Goal: Find specific page/section: Find specific page/section

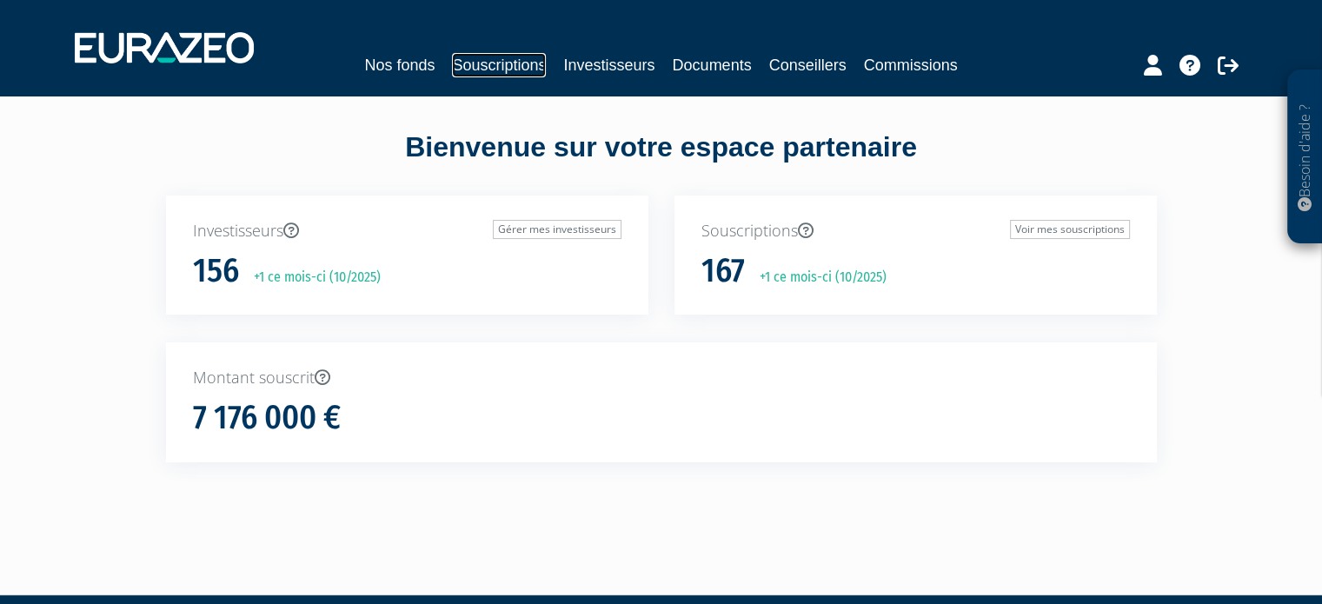
click at [493, 69] on link "Souscriptions" at bounding box center [499, 65] width 94 height 24
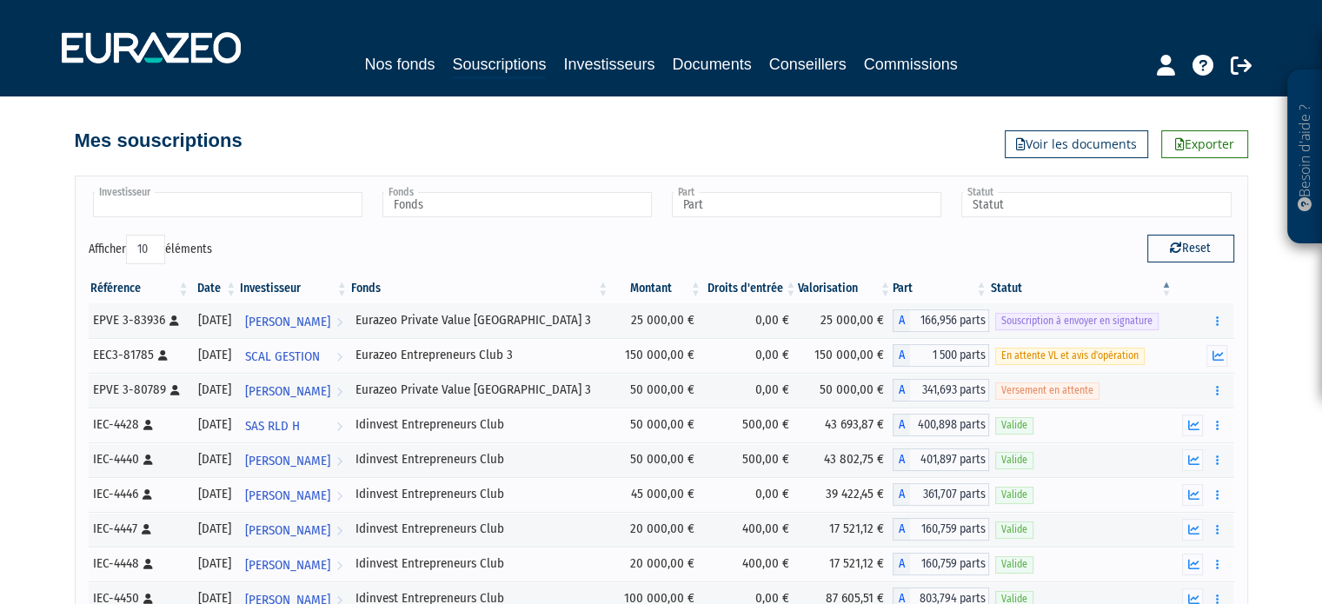
click at [181, 222] on div at bounding box center [227, 205] width 276 height 32
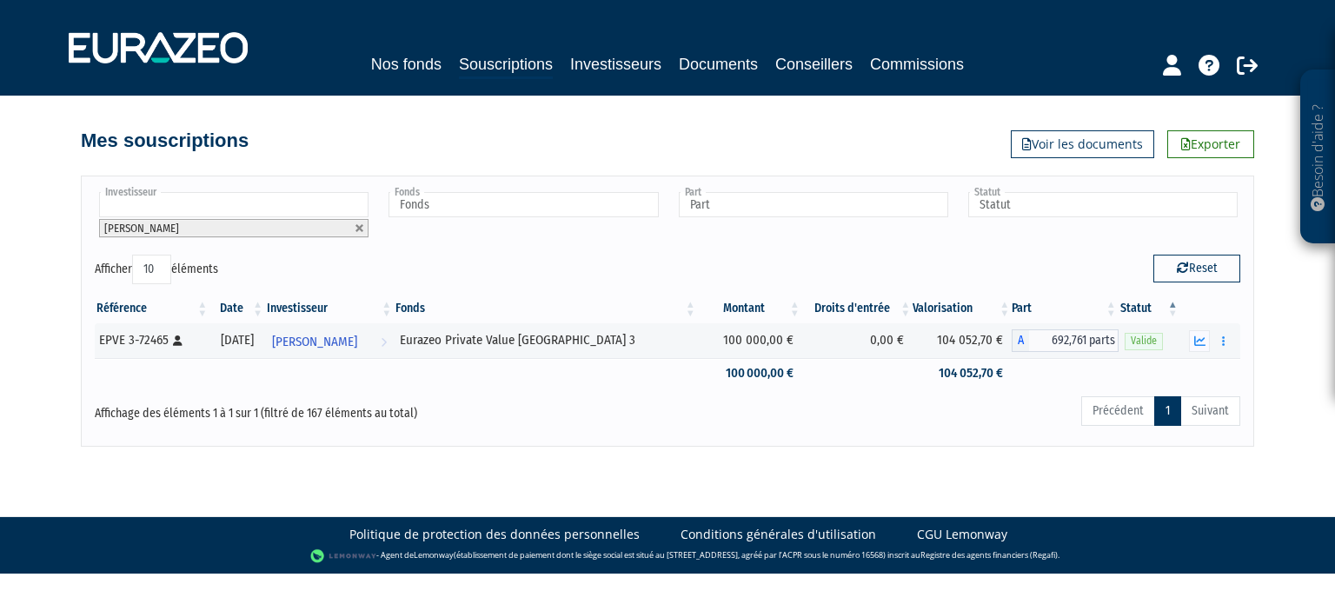
click at [366, 222] on li "[PERSON_NAME]" at bounding box center [233, 228] width 269 height 18
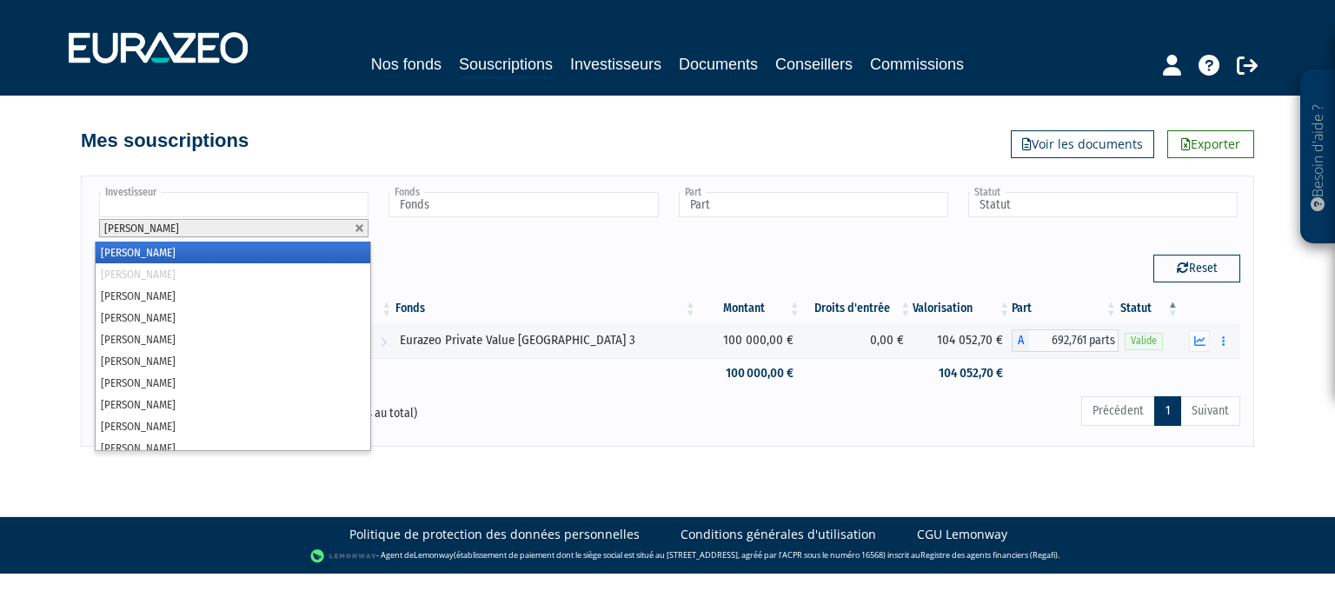
click at [369, 230] on ul "[PERSON_NAME]" at bounding box center [233, 215] width 276 height 52
click at [363, 227] on link at bounding box center [360, 228] width 10 height 10
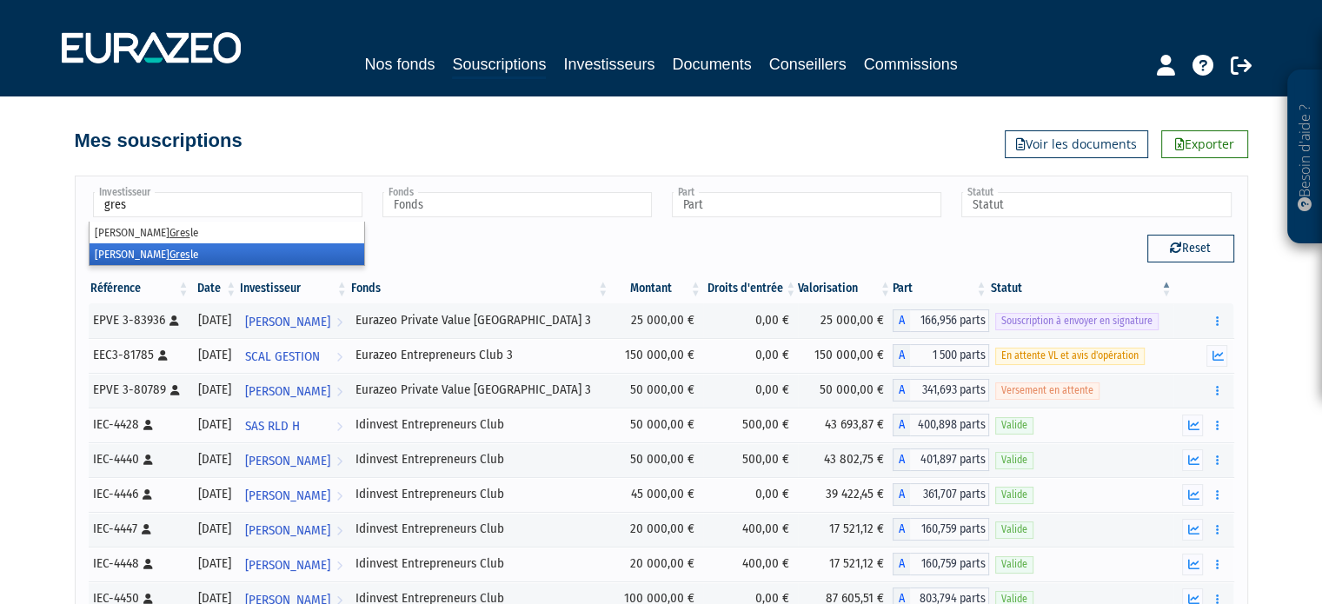
type input "gres"
click at [248, 249] on li "[PERSON_NAME] le" at bounding box center [227, 254] width 275 height 22
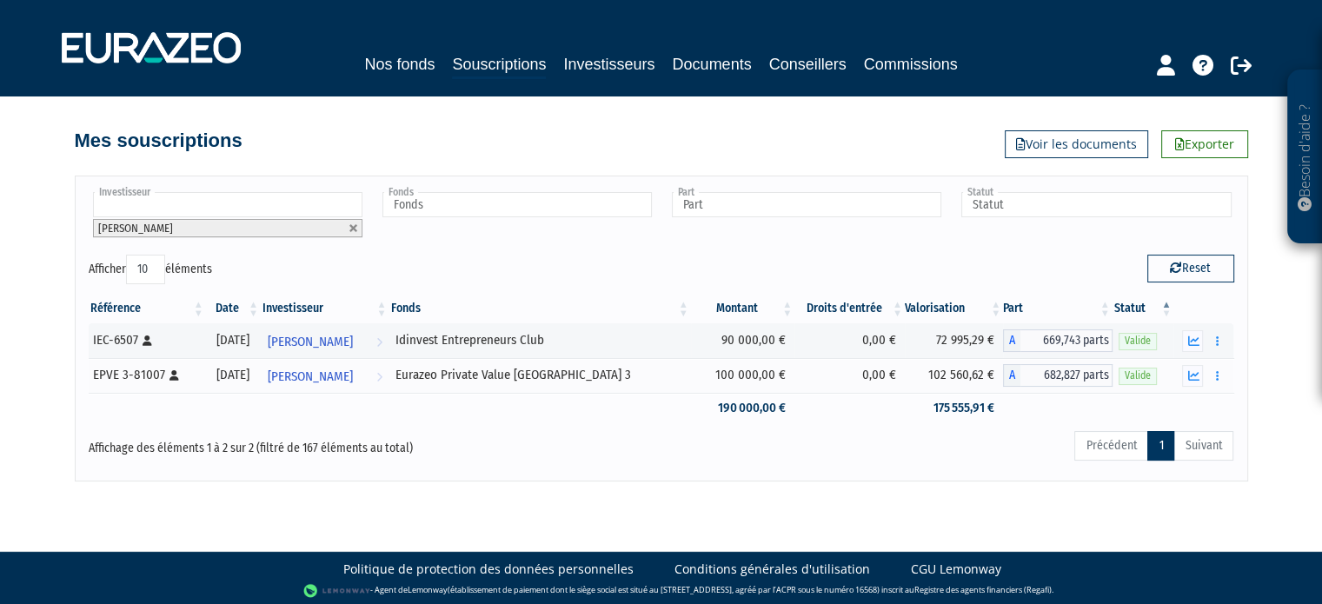
click at [535, 242] on div "Investisseur [PERSON_NAME] [PERSON_NAME] [PERSON_NAME] [PERSON_NAME] [PERSON_NA…" at bounding box center [661, 221] width 1171 height 65
